Goal: Information Seeking & Learning: Understand process/instructions

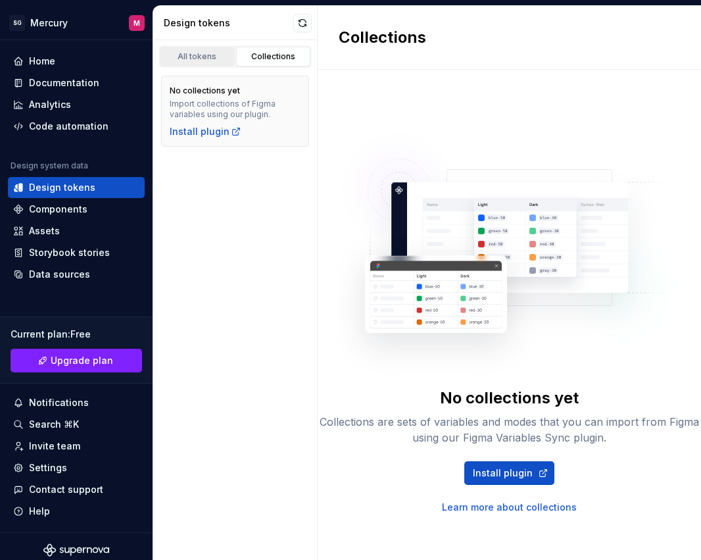
click at [195, 53] on div "All tokens" at bounding box center [197, 56] width 66 height 11
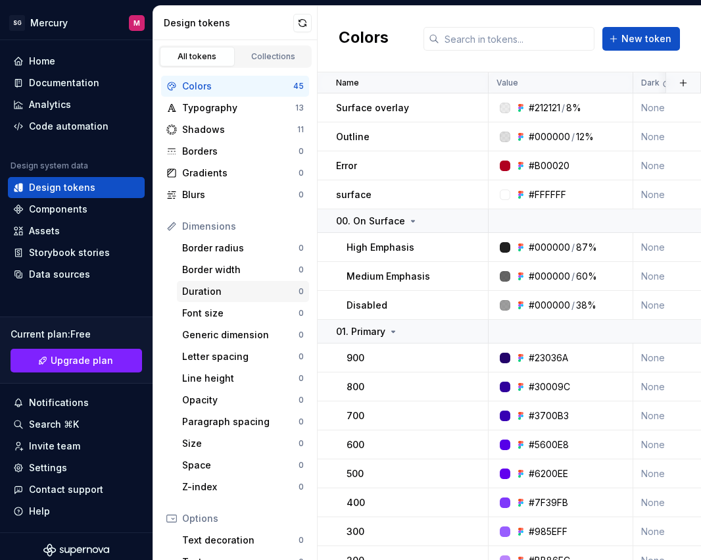
scroll to position [160, 0]
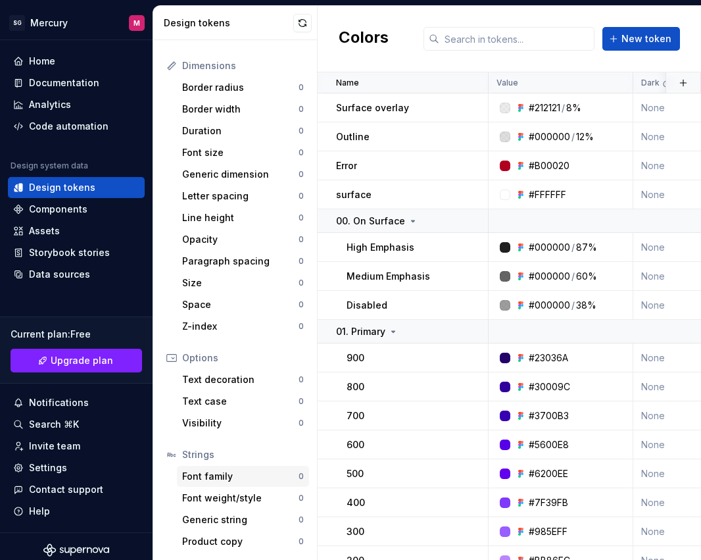
click at [234, 473] on div "Font family" at bounding box center [240, 476] width 116 height 13
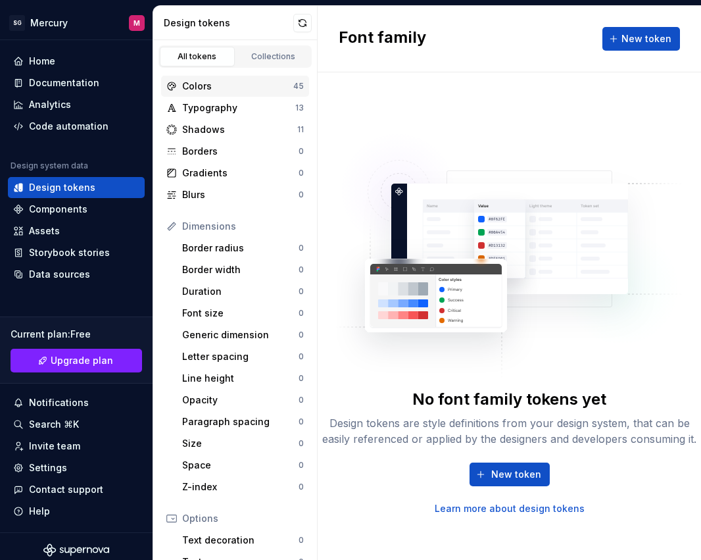
click at [228, 89] on div "Colors" at bounding box center [237, 86] width 111 height 13
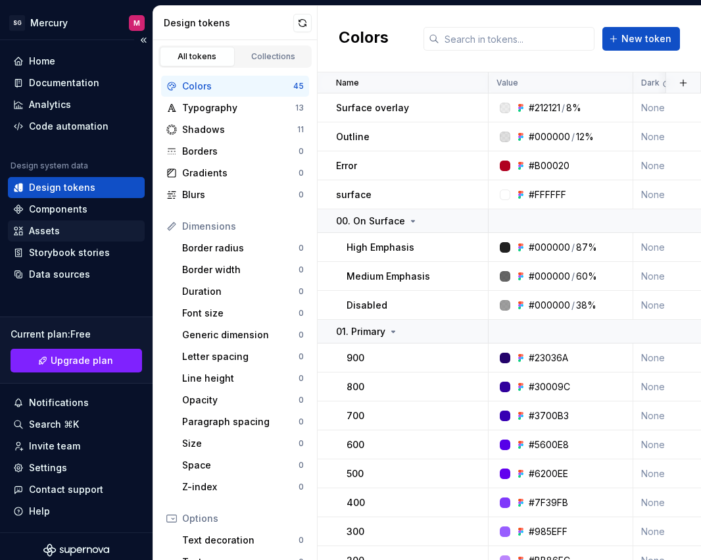
click at [109, 228] on div "Assets" at bounding box center [76, 230] width 126 height 13
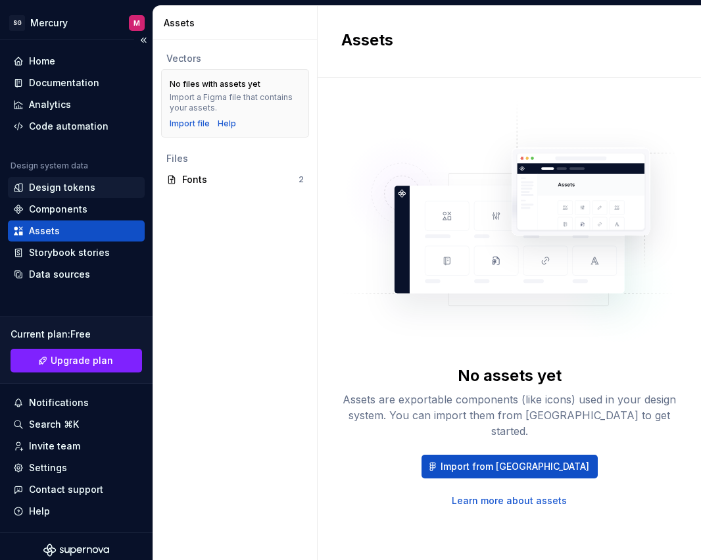
click at [76, 190] on div "Design tokens" at bounding box center [62, 187] width 66 height 13
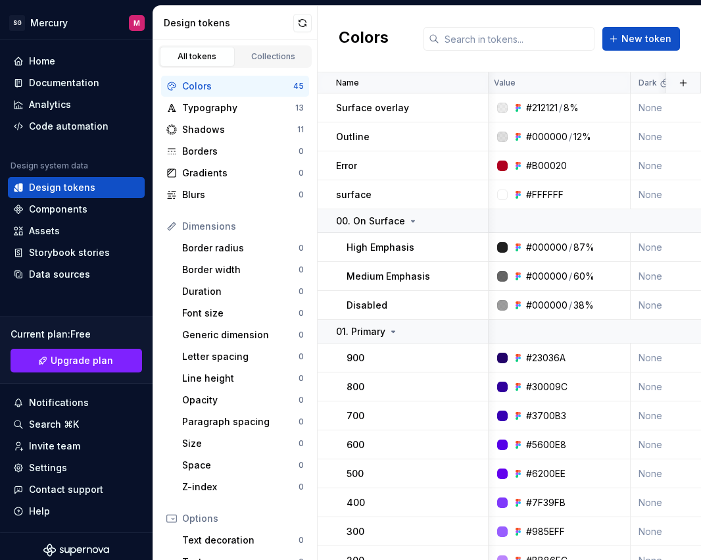
click at [202, 89] on div "Colors" at bounding box center [237, 86] width 111 height 13
click at [279, 89] on div "Colors" at bounding box center [237, 86] width 111 height 13
click at [46, 66] on div "Home" at bounding box center [42, 61] width 26 height 13
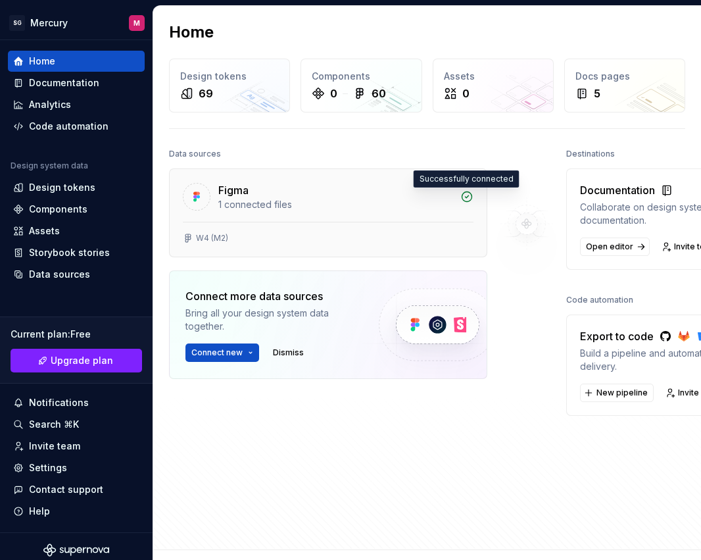
click at [464, 197] on icon at bounding box center [467, 197] width 10 height 10
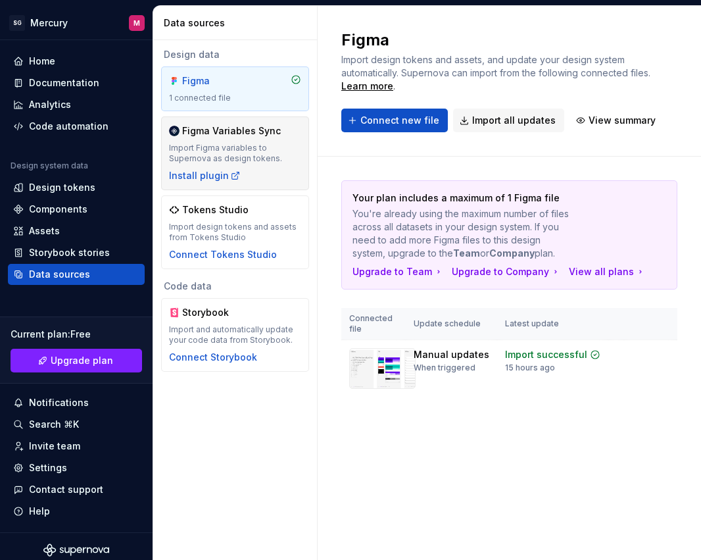
click at [260, 144] on div "Import Figma variables to Supernova as design tokens." at bounding box center [235, 153] width 132 height 21
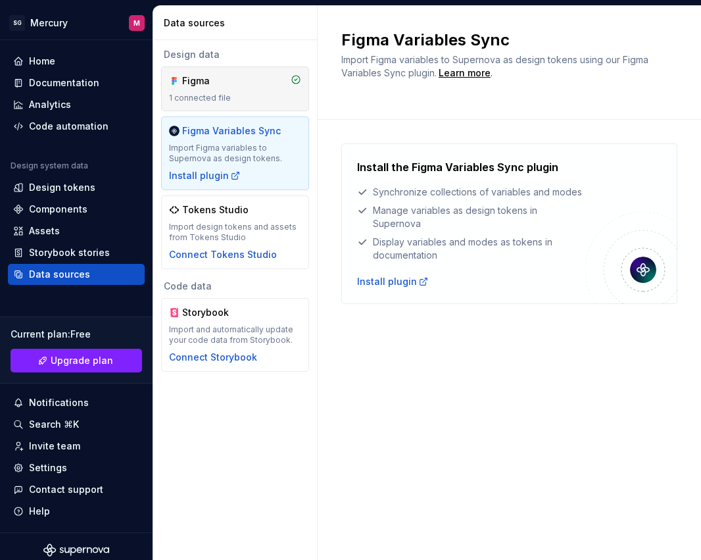
click at [249, 103] on div "1 connected file" at bounding box center [235, 98] width 132 height 11
